Goal: Transaction & Acquisition: Subscribe to service/newsletter

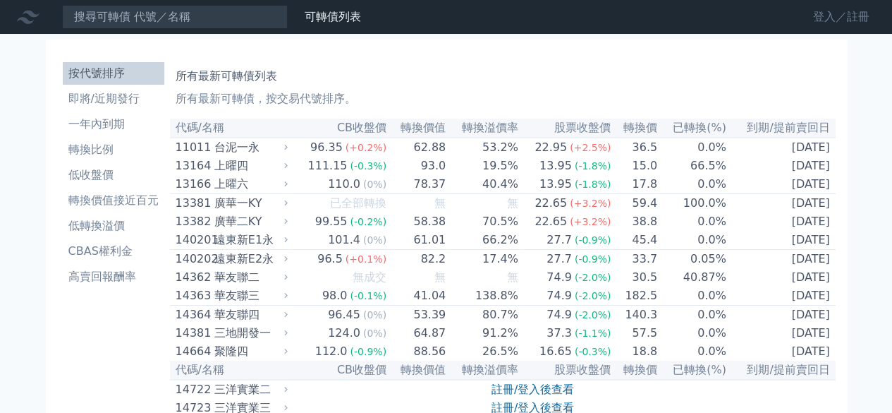
click at [823, 22] on link "登入／註冊" at bounding box center [841, 17] width 79 height 23
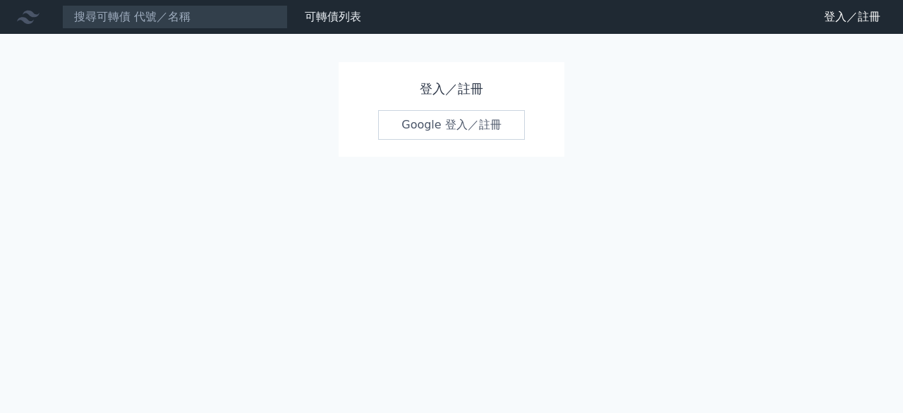
click at [419, 115] on link "Google 登入／註冊" at bounding box center [451, 125] width 147 height 30
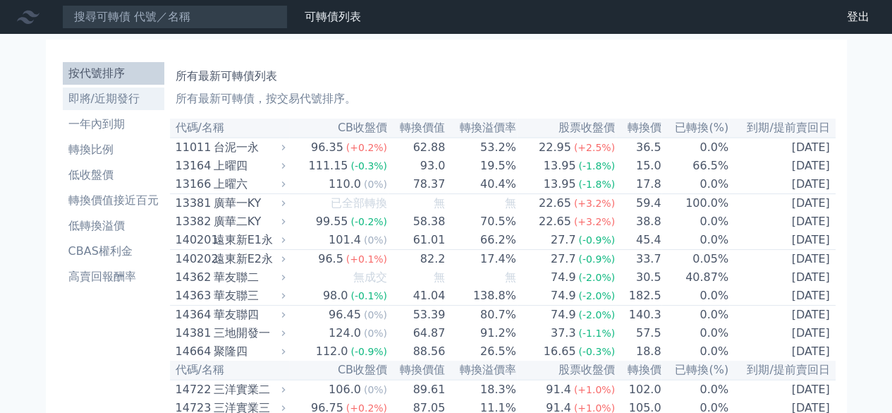
click at [92, 106] on li "即將/近期發行" at bounding box center [114, 98] width 102 height 17
